Goal: Use online tool/utility: Use online tool/utility

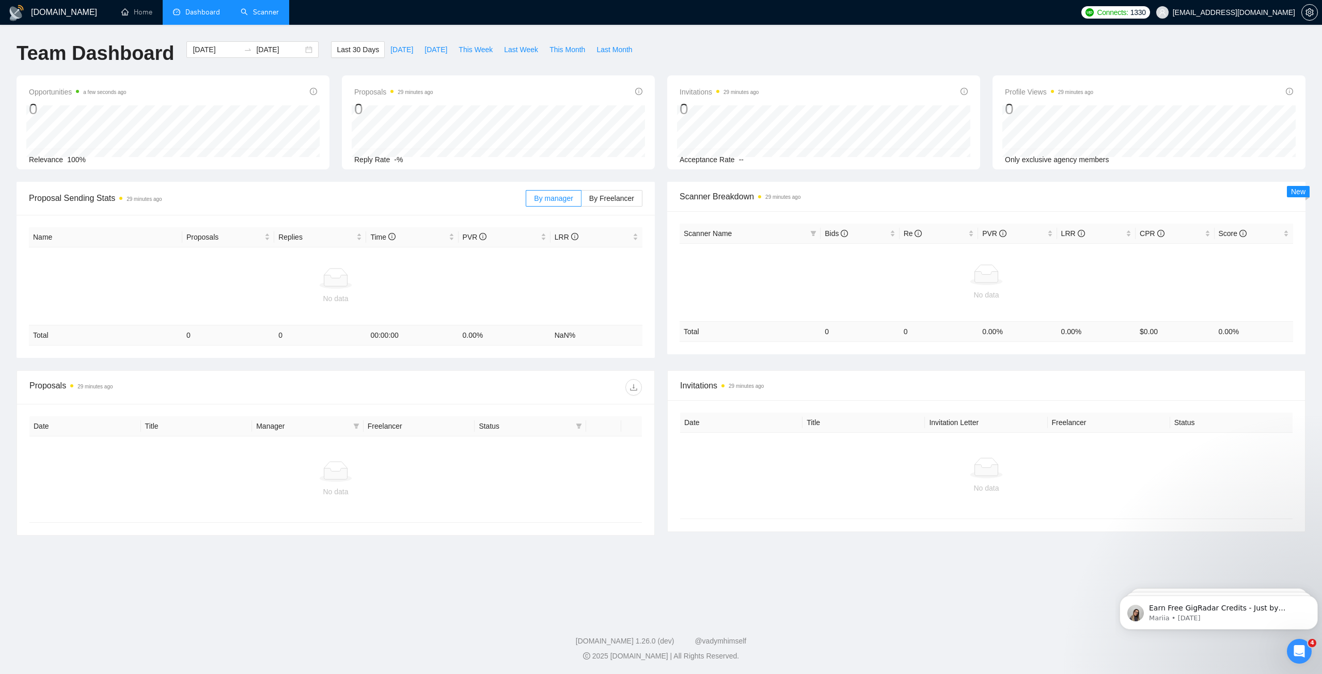
click at [250, 13] on link "Scanner" at bounding box center [260, 12] width 38 height 9
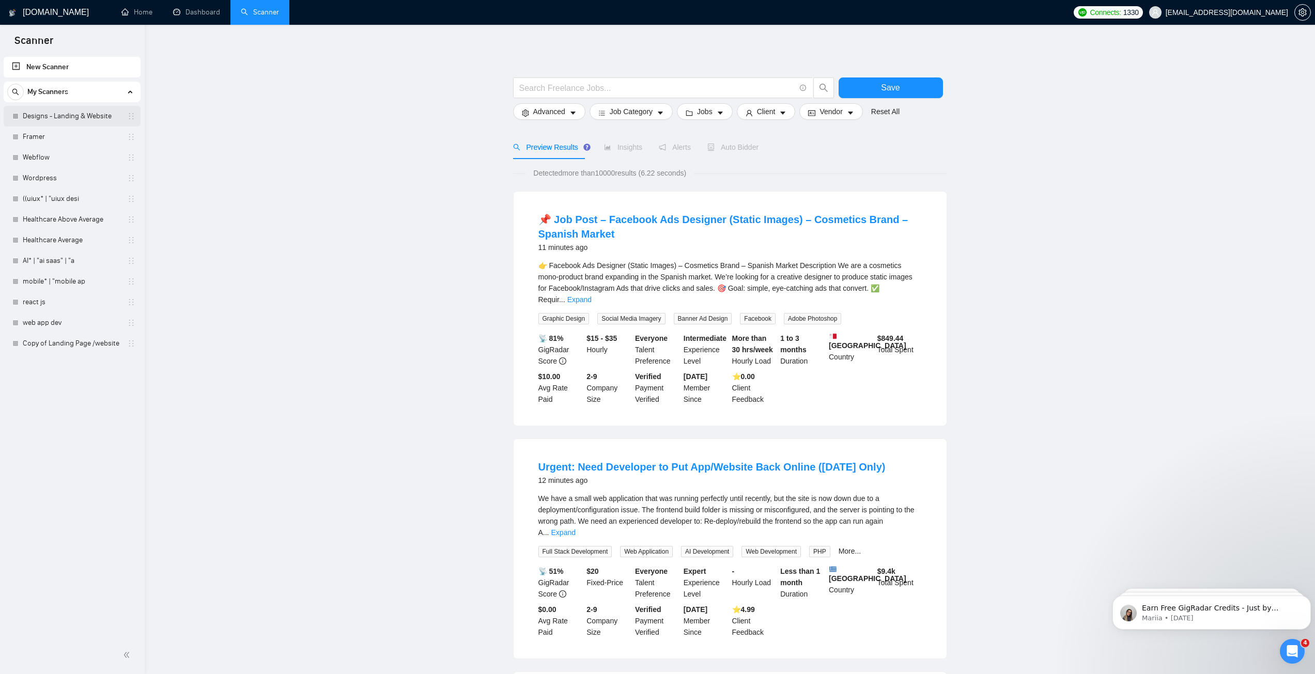
click at [79, 113] on link "Designs - Landing & Website" at bounding box center [72, 116] width 98 height 21
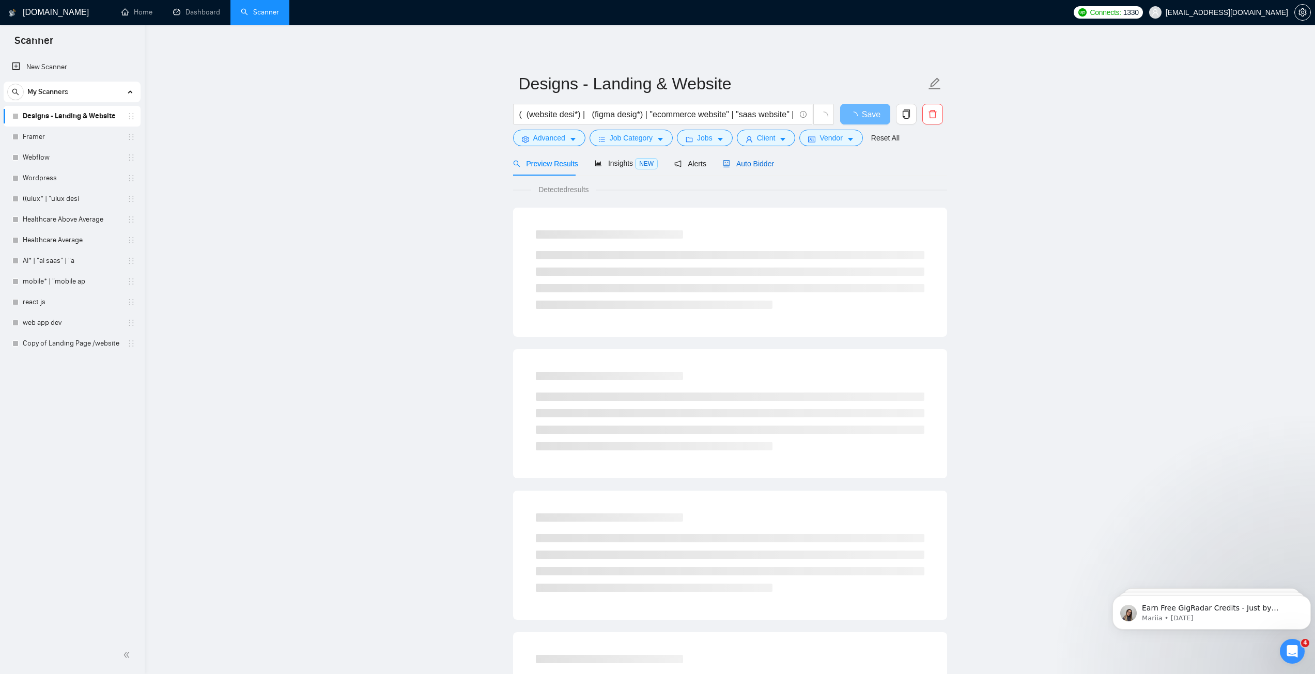
click at [738, 163] on span "Auto Bidder" at bounding box center [748, 164] width 51 height 8
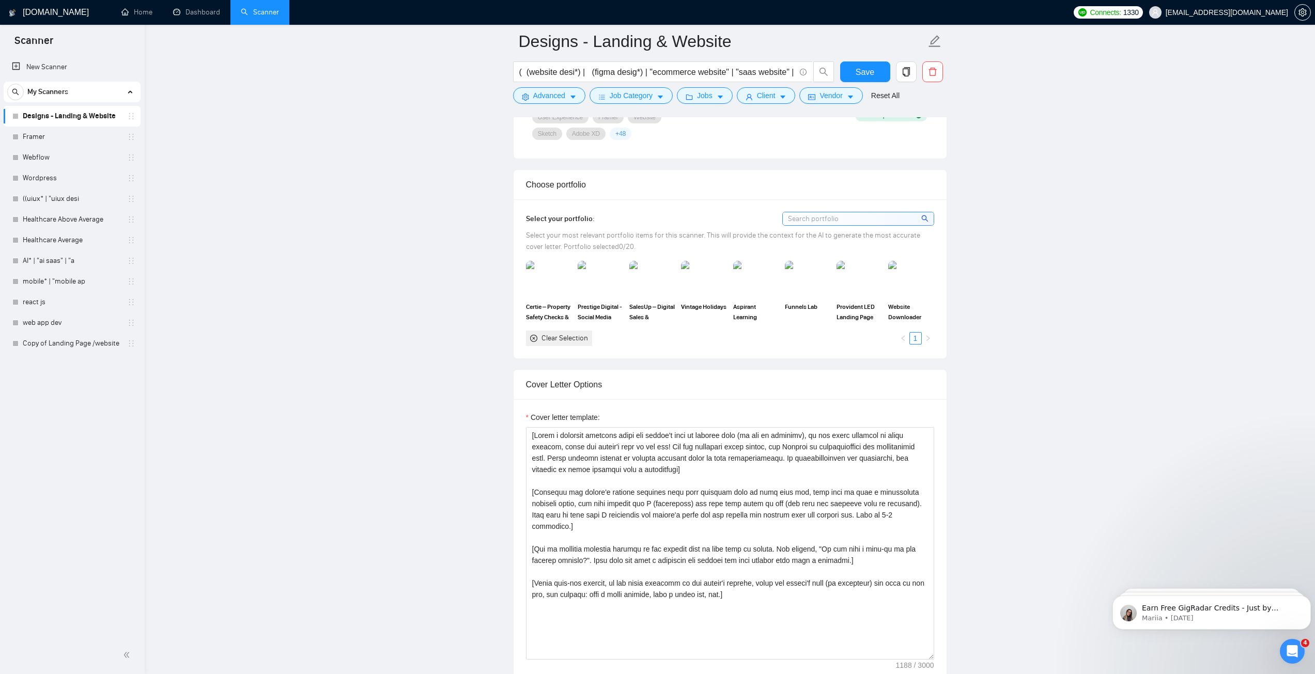
scroll to position [878, 0]
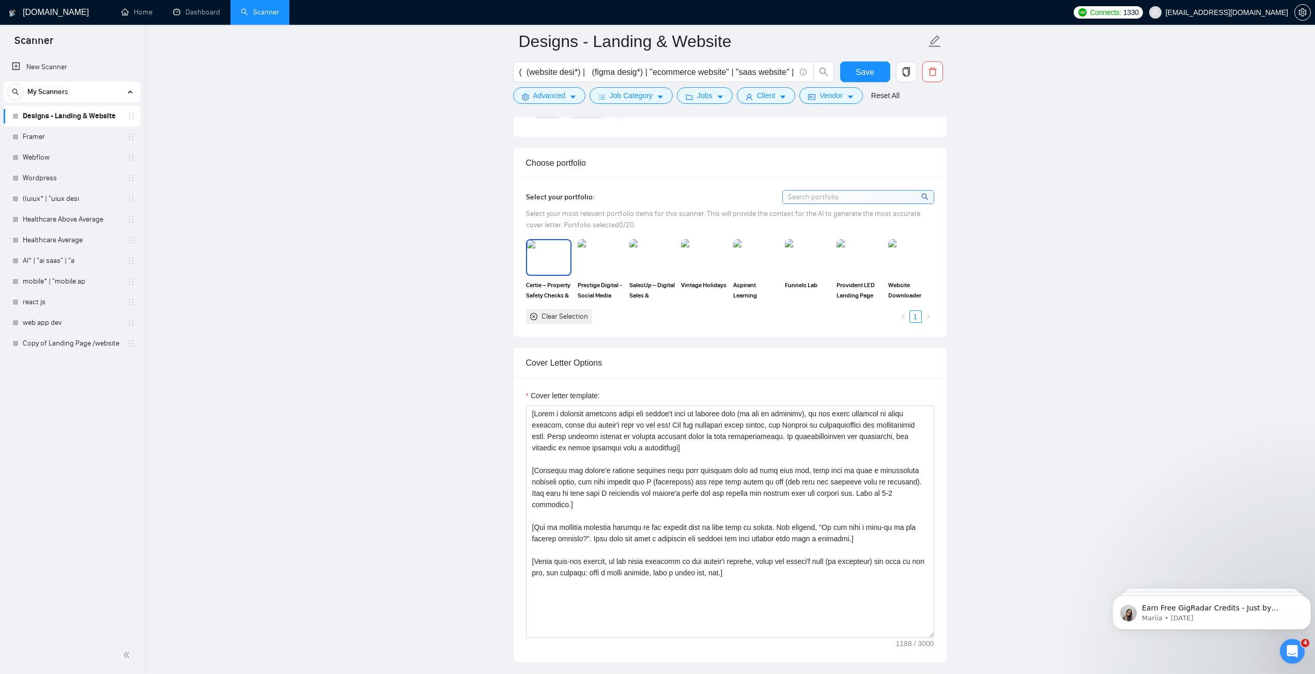
click at [552, 266] on img at bounding box center [548, 257] width 43 height 34
click at [593, 255] on img at bounding box center [600, 257] width 43 height 34
click at [658, 257] on img at bounding box center [651, 257] width 43 height 34
click at [701, 258] on img at bounding box center [703, 257] width 43 height 34
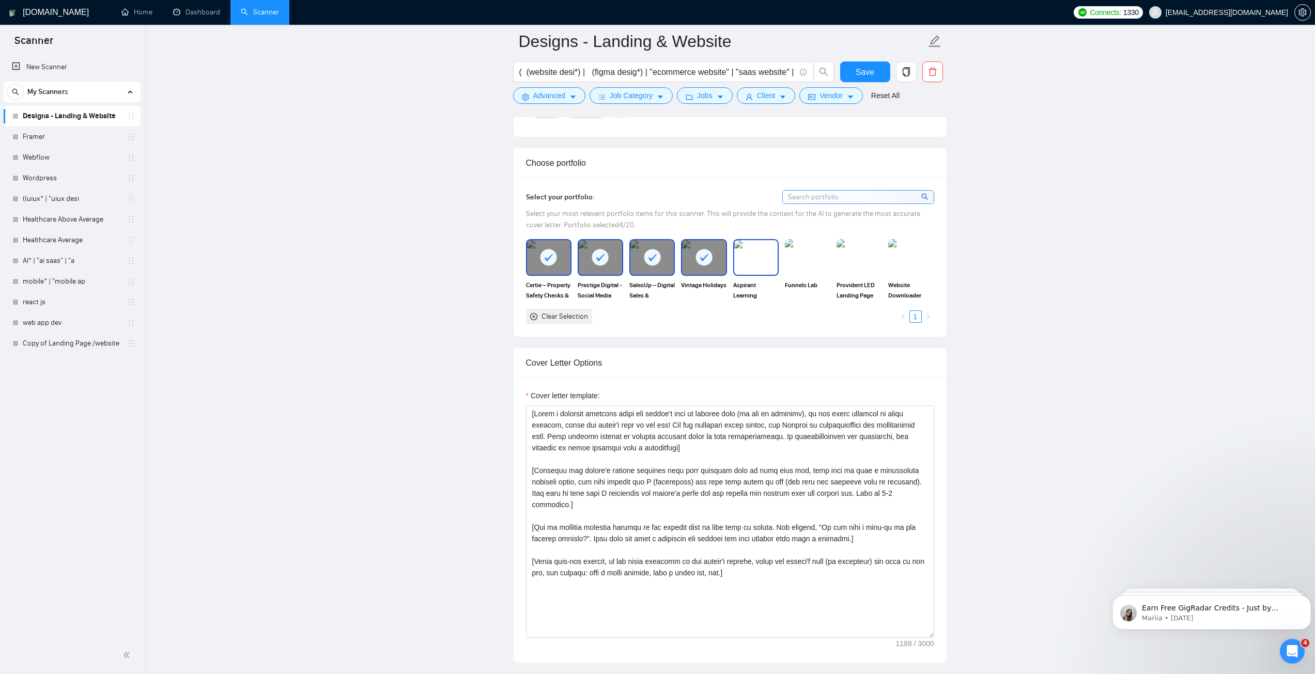
click at [753, 259] on img at bounding box center [755, 257] width 43 height 34
click at [809, 263] on img at bounding box center [807, 257] width 43 height 34
click at [852, 263] on img at bounding box center [858, 257] width 43 height 34
click at [895, 260] on img at bounding box center [910, 257] width 43 height 34
click at [709, 307] on div "Certie – Property Safety Checks & Compliance Management Prestige Digital - Soci…" at bounding box center [730, 281] width 414 height 85
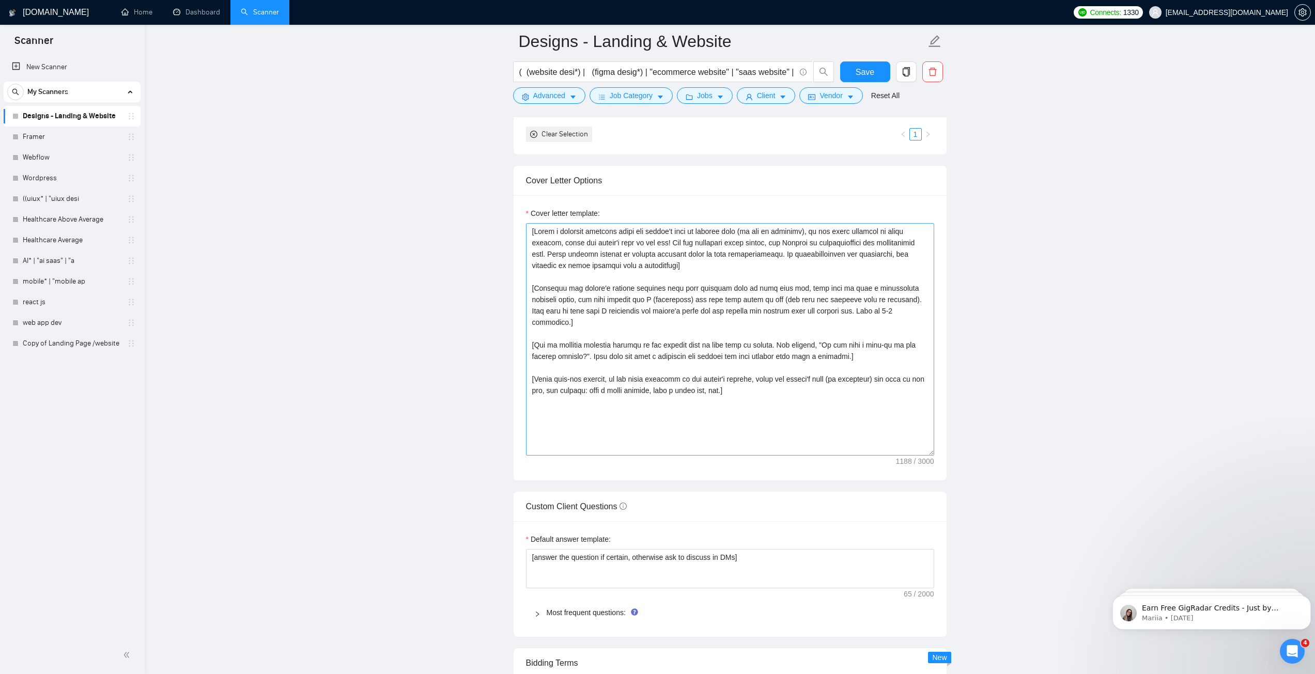
scroll to position [1033, 0]
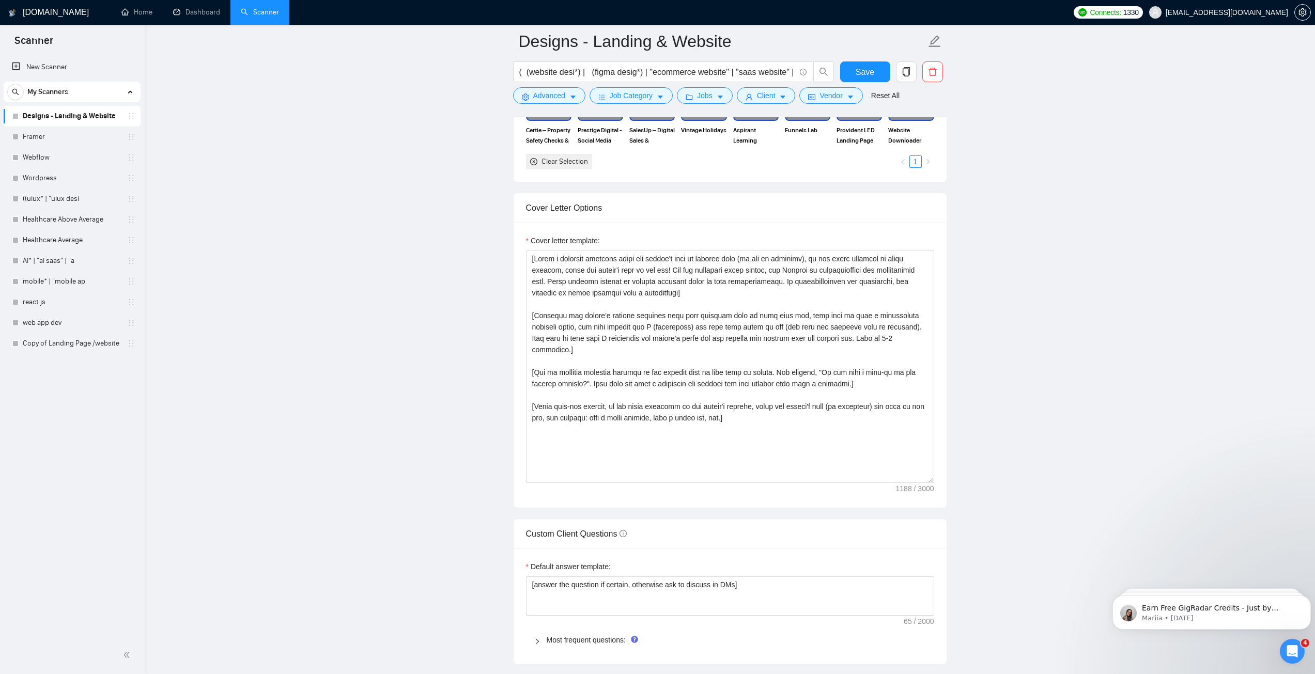
click at [1038, 285] on main "Designs - Landing & Website ( (website desi*) | (figma desig*) | "ecommerce web…" at bounding box center [729, 392] width 1137 height 2769
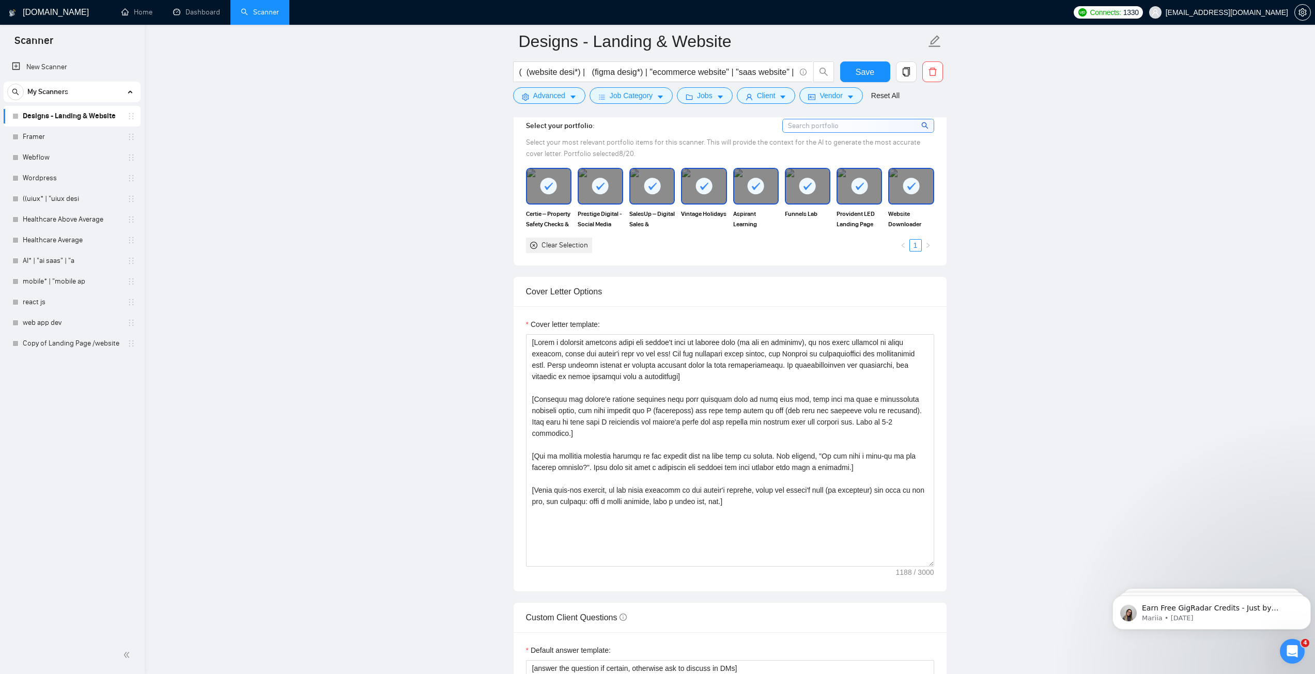
scroll to position [982, 0]
